Goal: Transaction & Acquisition: Purchase product/service

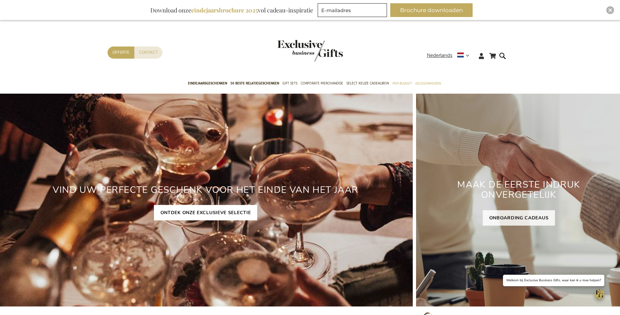
click at [199, 209] on link "ONTDEK ONZE EXCLUSIEVE SELECTIE" at bounding box center [206, 212] width 104 height 15
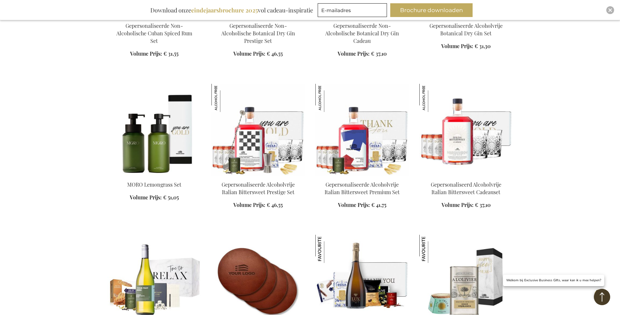
scroll to position [850, 0]
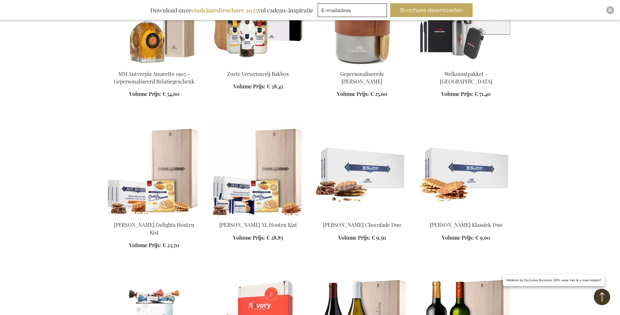
scroll to position [3989, 0]
